Goal: Task Accomplishment & Management: Use online tool/utility

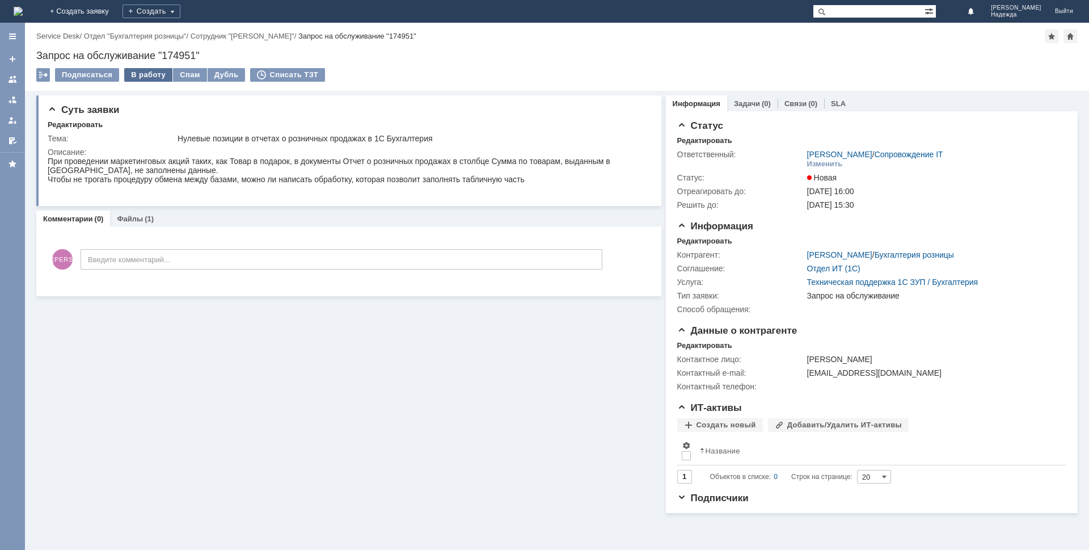
click at [145, 74] on div "В работу" at bounding box center [148, 75] width 48 height 14
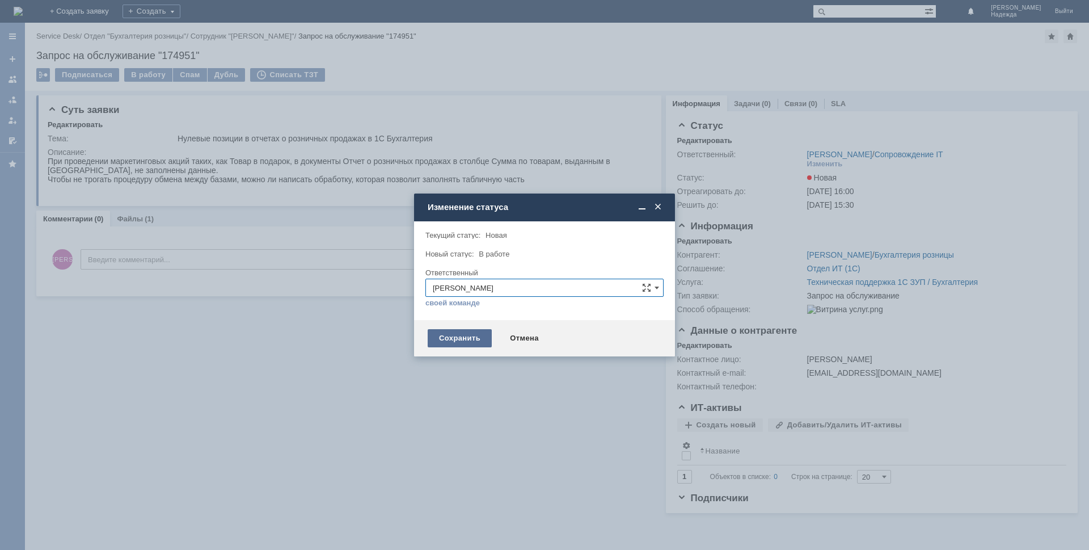
click at [463, 342] on div "Сохранить" at bounding box center [460, 338] width 64 height 18
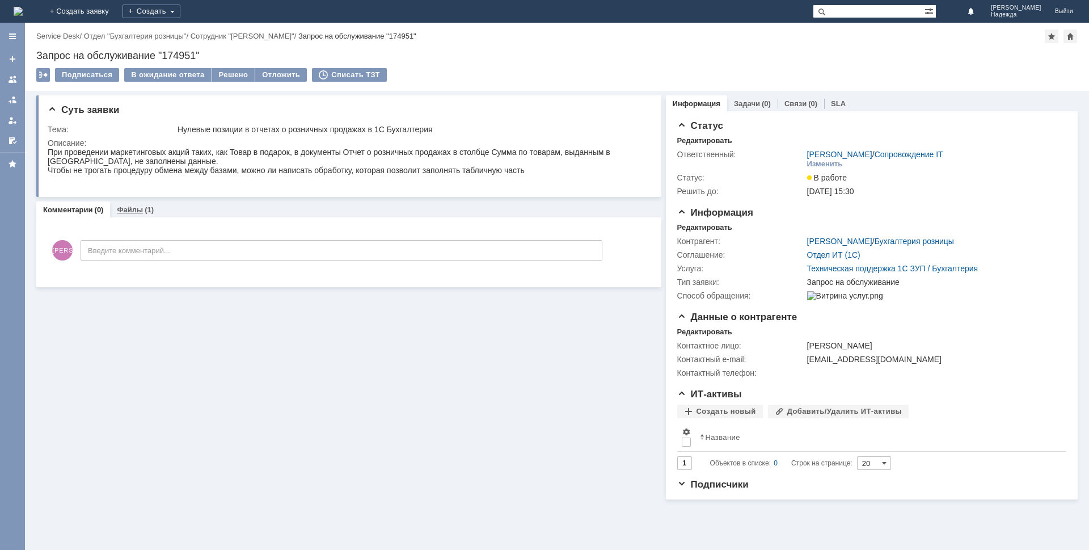
click at [133, 210] on link "Файлы" at bounding box center [130, 209] width 26 height 9
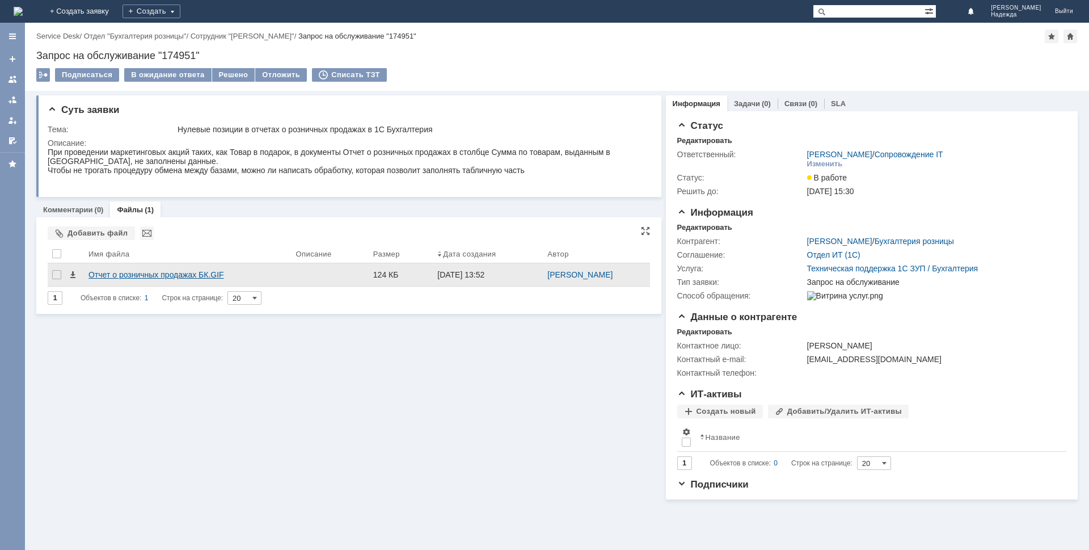
click at [135, 272] on div "Отчет о розничных продажах БК.GIF" at bounding box center [188, 274] width 199 height 9
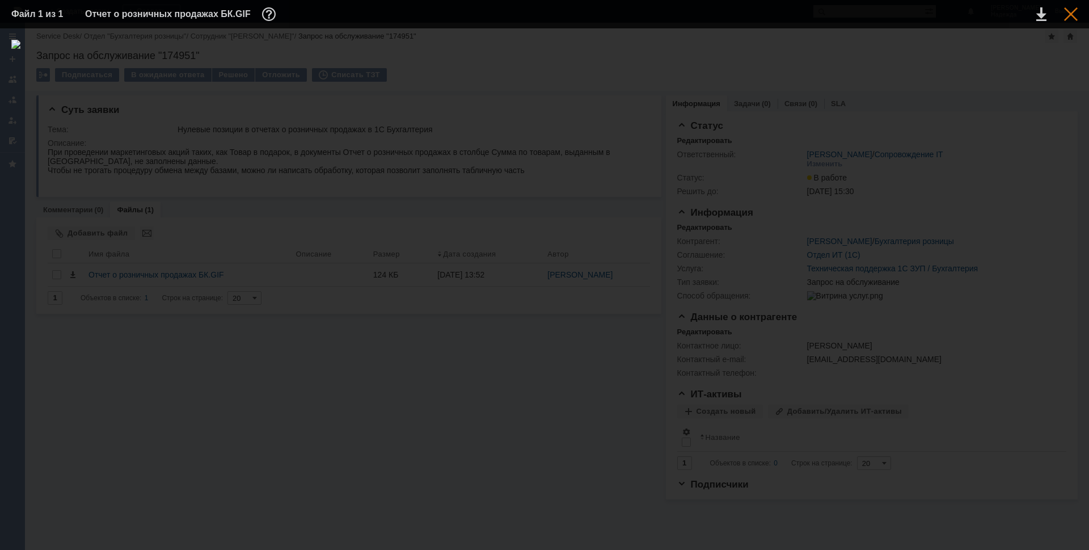
click at [1076, 13] on div at bounding box center [1071, 14] width 14 height 14
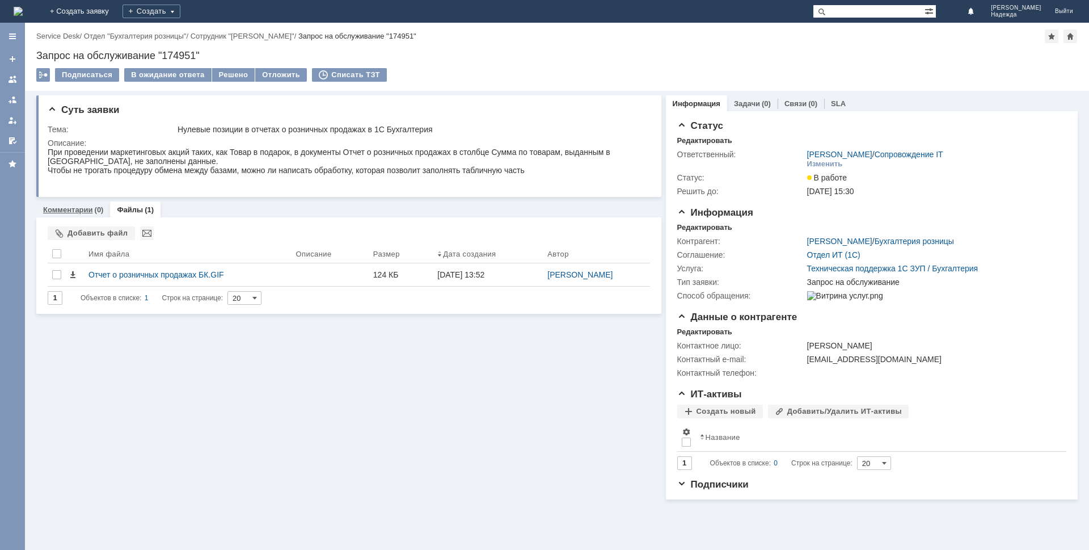
click at [69, 212] on link "Комментарии" at bounding box center [68, 209] width 50 height 9
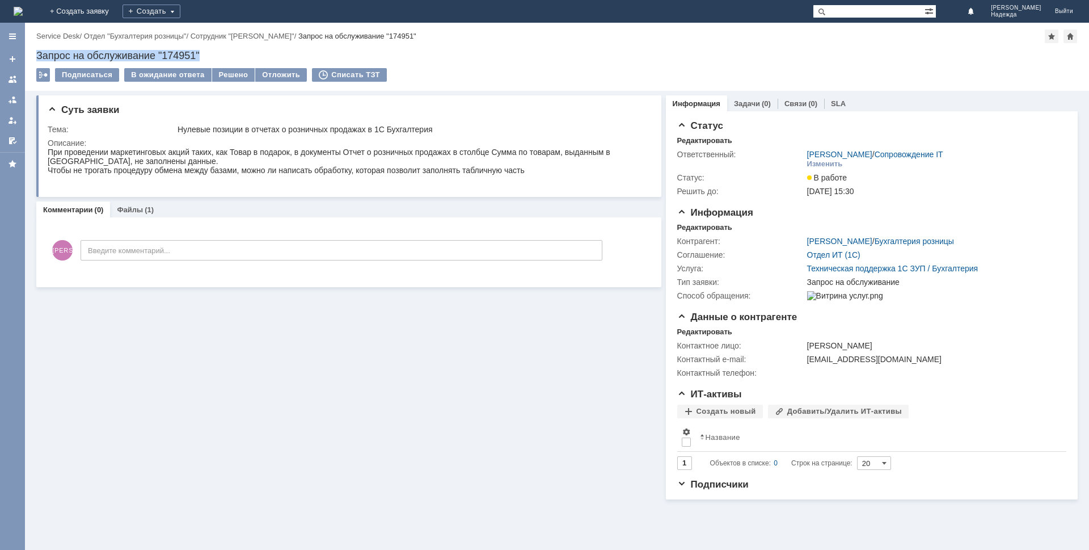
drag, startPoint x: 209, startPoint y: 50, endPoint x: 35, endPoint y: 54, distance: 174.2
click at [35, 54] on div "Назад | Service Desk / Отдел "Бухгалтерия розницы" / Сотрудник "Гудкова Ольга" …" at bounding box center [557, 57] width 1064 height 68
copy div "Запрос на обслуживание "174951""
click at [49, 150] on div "При проведении маркетинговых акций таких, как Товар в подарок, в документы Отче…" at bounding box center [347, 157] width 598 height 18
drag, startPoint x: 533, startPoint y: 170, endPoint x: 81, endPoint y: 304, distance: 471.6
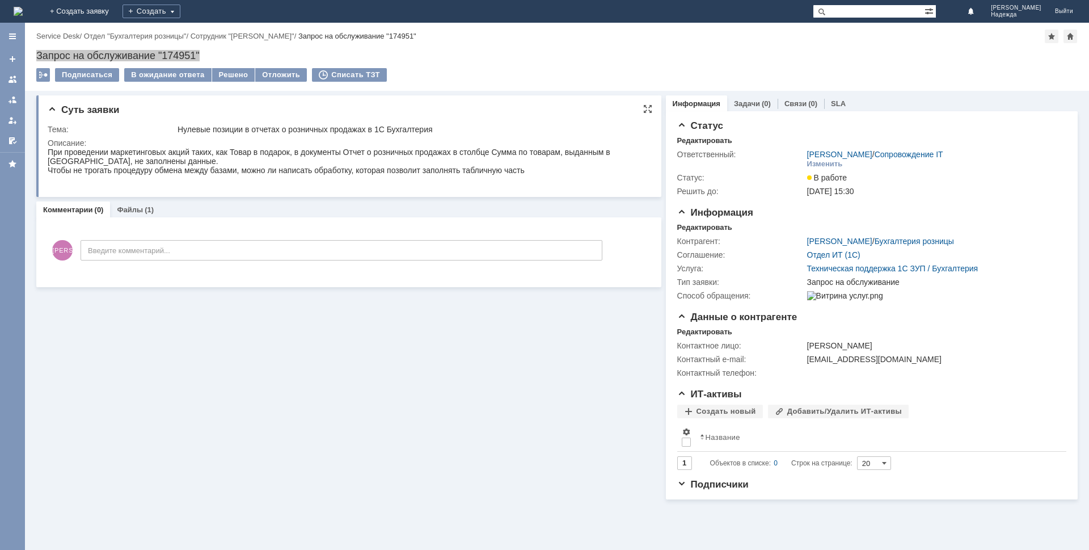
click at [48, 157] on html "При проведении маркетинговых акций таких, как Товар в подарок, в документы Отче…" at bounding box center [347, 166] width 598 height 36
copy body "При проведении маркетинговых акций таких, как Товар в подарок, в документы Отче…"
click at [130, 209] on link "Файлы" at bounding box center [130, 209] width 26 height 9
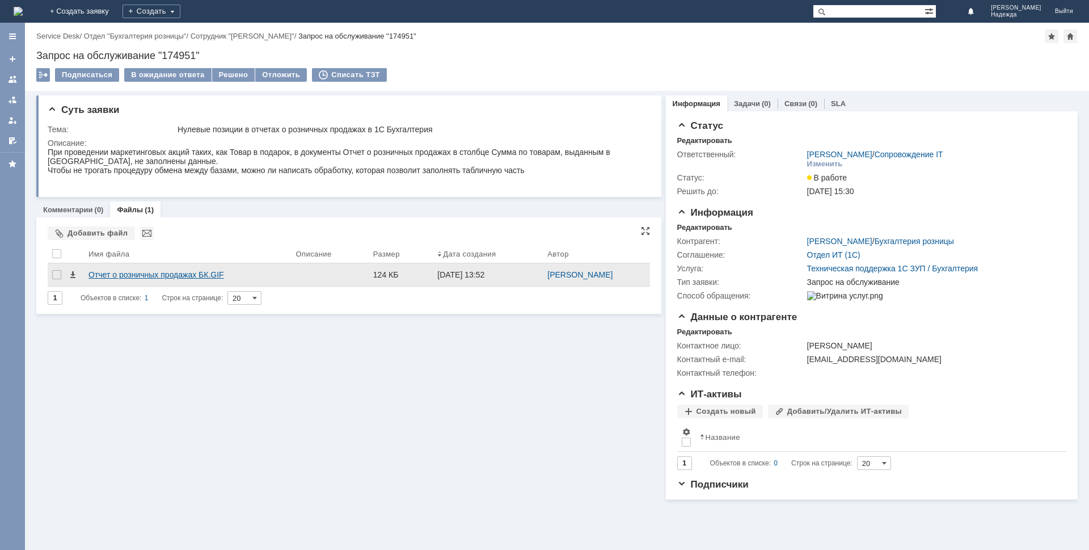
click at [179, 276] on div "Отчет о розничных продажах БК.GIF" at bounding box center [188, 274] width 199 height 9
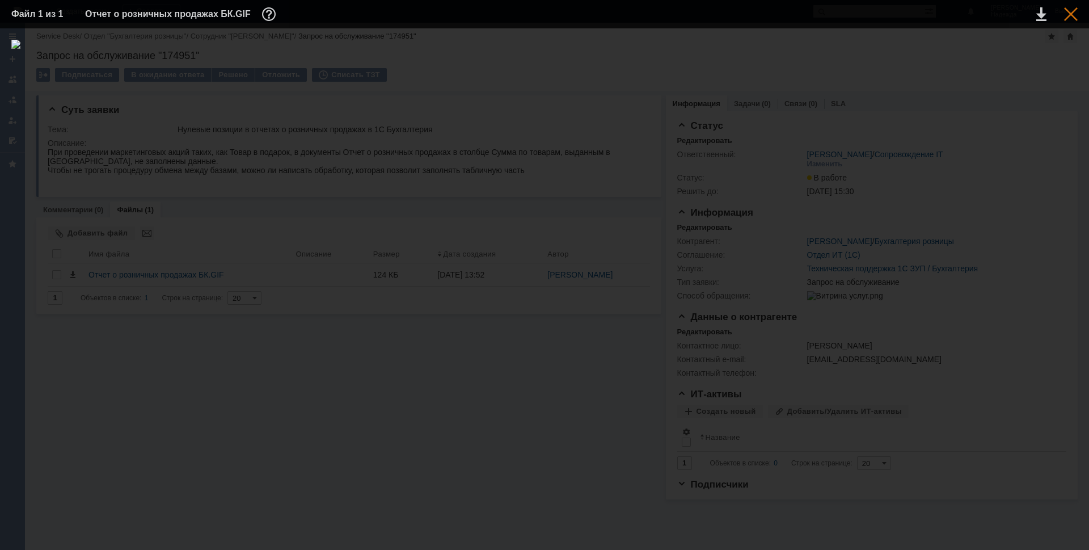
click at [1064, 19] on td at bounding box center [1062, 14] width 31 height 17
click at [1069, 14] on div at bounding box center [1071, 14] width 14 height 14
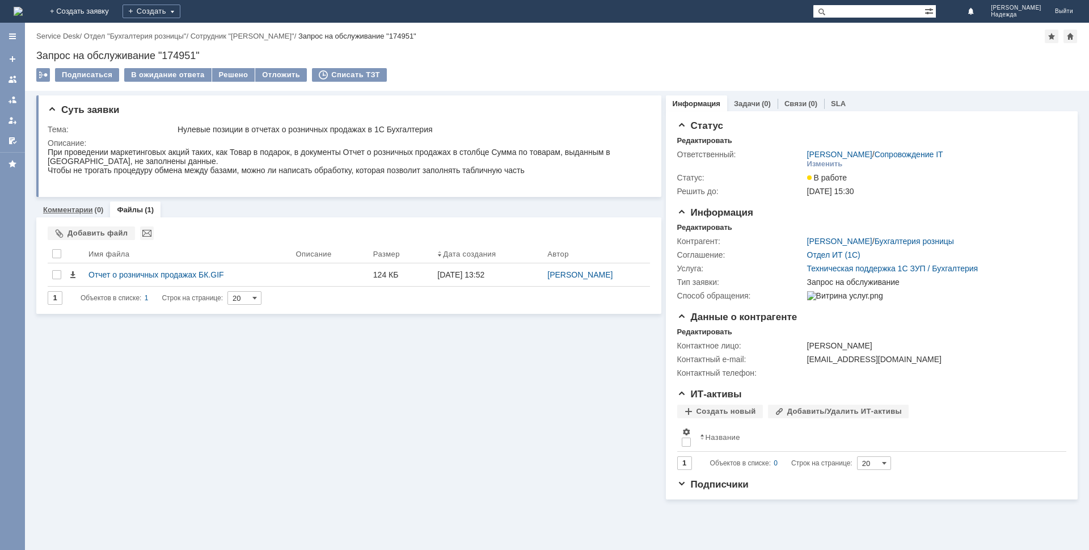
click at [73, 204] on div "Комментарии (0)" at bounding box center [73, 209] width 74 height 16
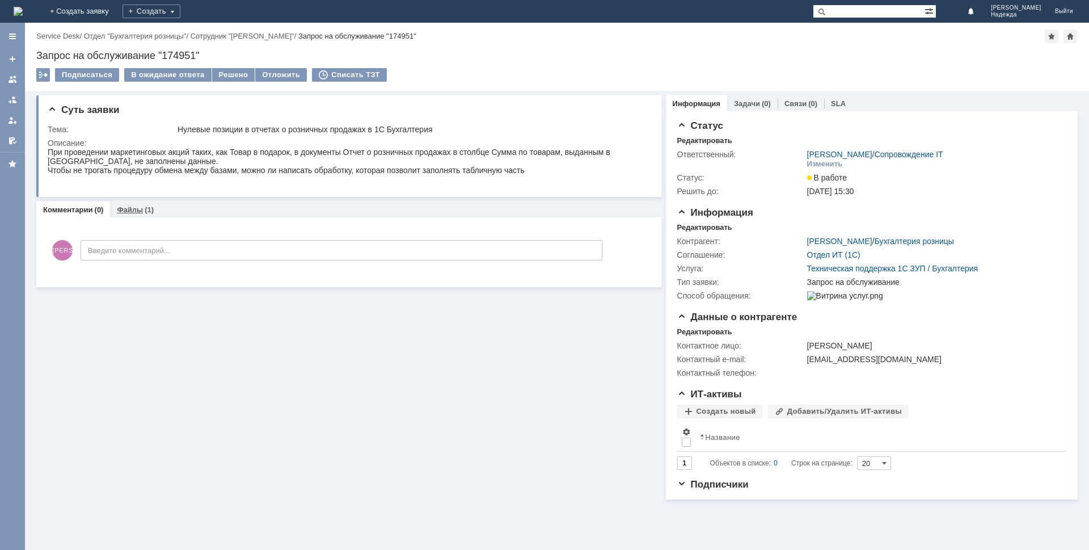
click at [127, 208] on link "Файлы" at bounding box center [130, 209] width 26 height 9
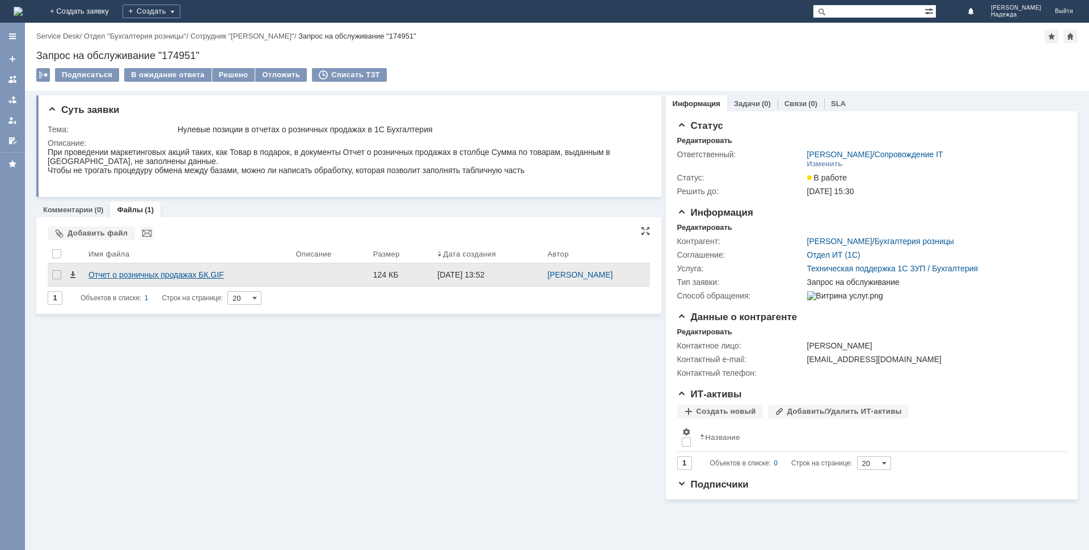
click at [202, 275] on div "Отчет о розничных продажах БК.GIF" at bounding box center [188, 274] width 199 height 9
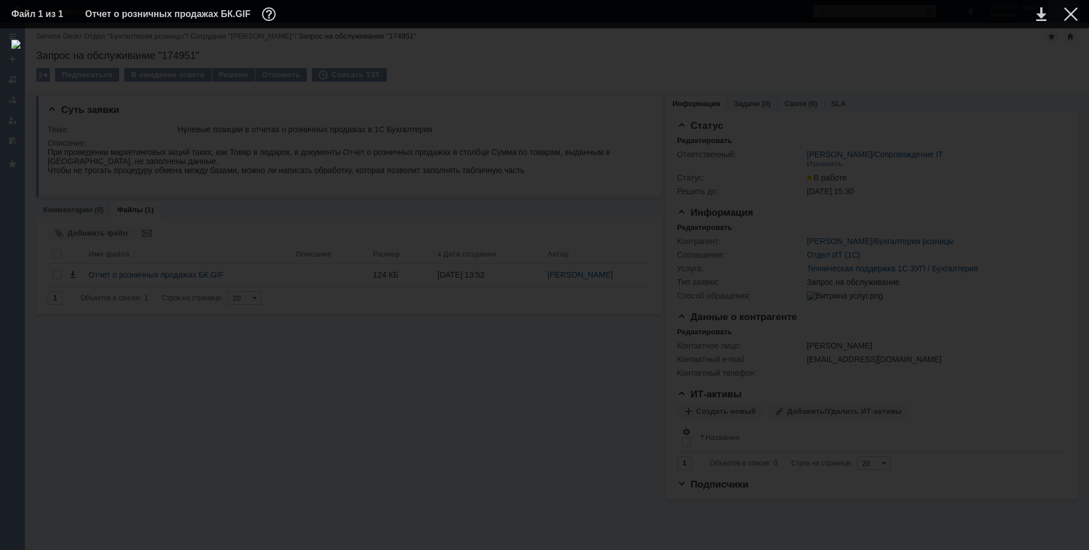
drag, startPoint x: 1069, startPoint y: 14, endPoint x: 1065, endPoint y: 20, distance: 6.9
click at [1069, 15] on div at bounding box center [1071, 14] width 14 height 14
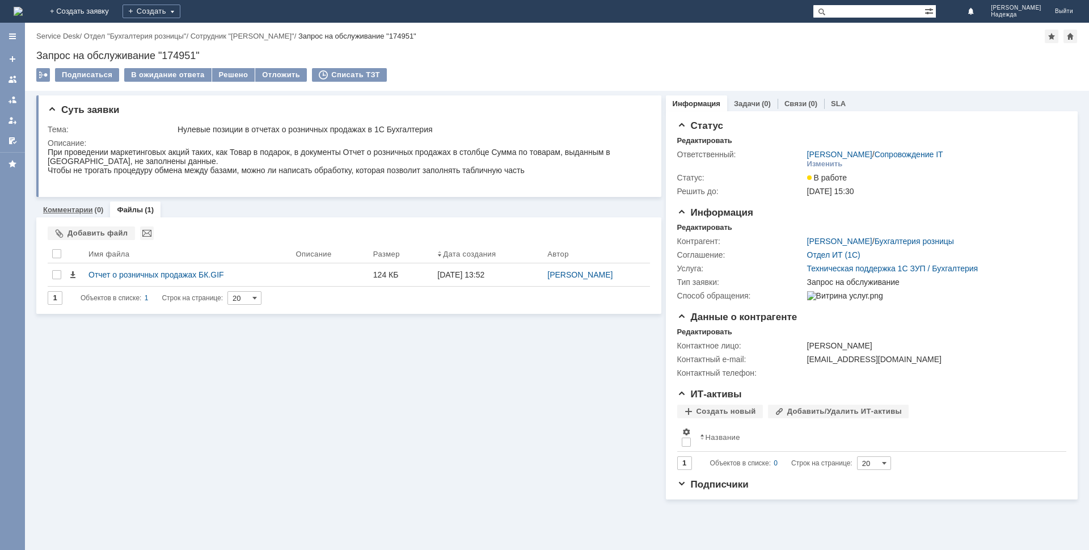
click at [71, 207] on link "Комментарии" at bounding box center [68, 209] width 50 height 9
